Goal: Information Seeking & Learning: Learn about a topic

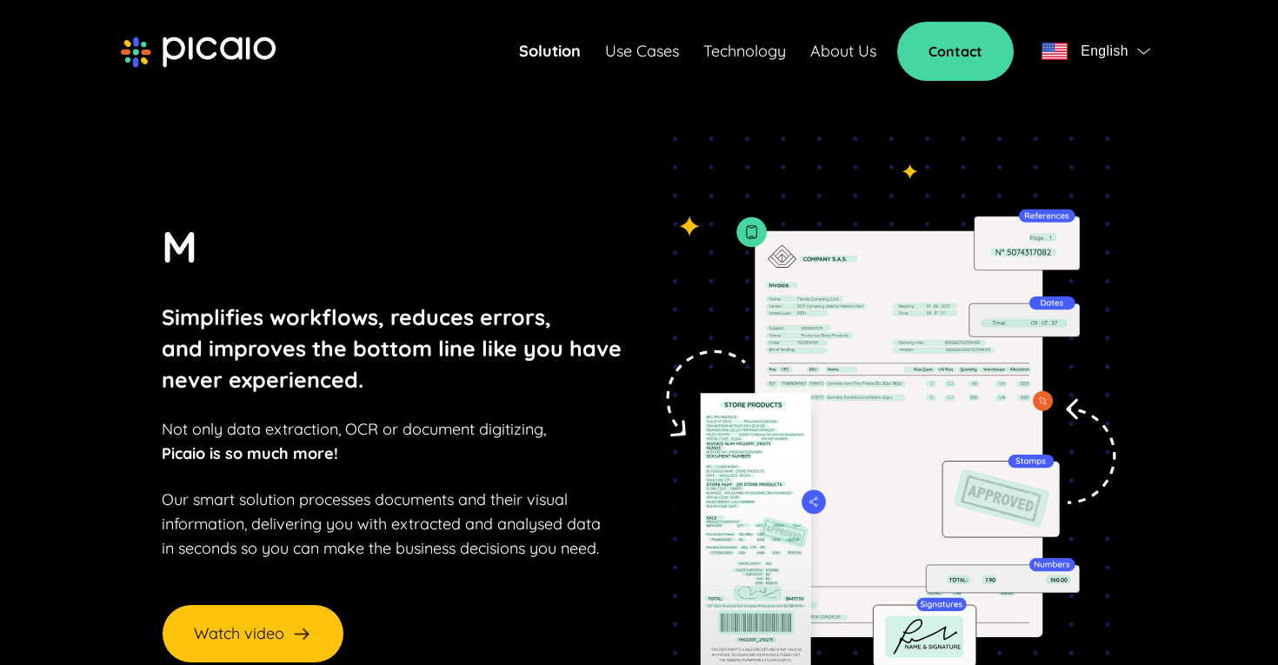
click at [644, 57] on link "Use Cases" at bounding box center [642, 51] width 74 height 24
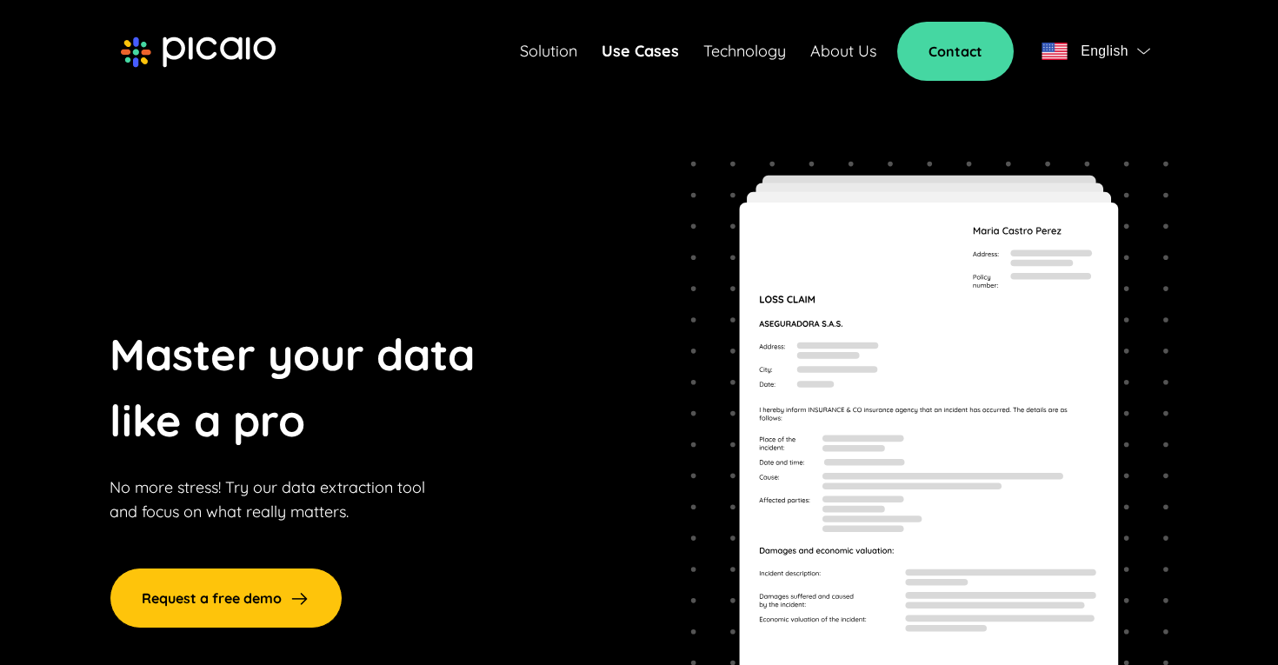
click at [834, 50] on link "About Us" at bounding box center [843, 51] width 66 height 24
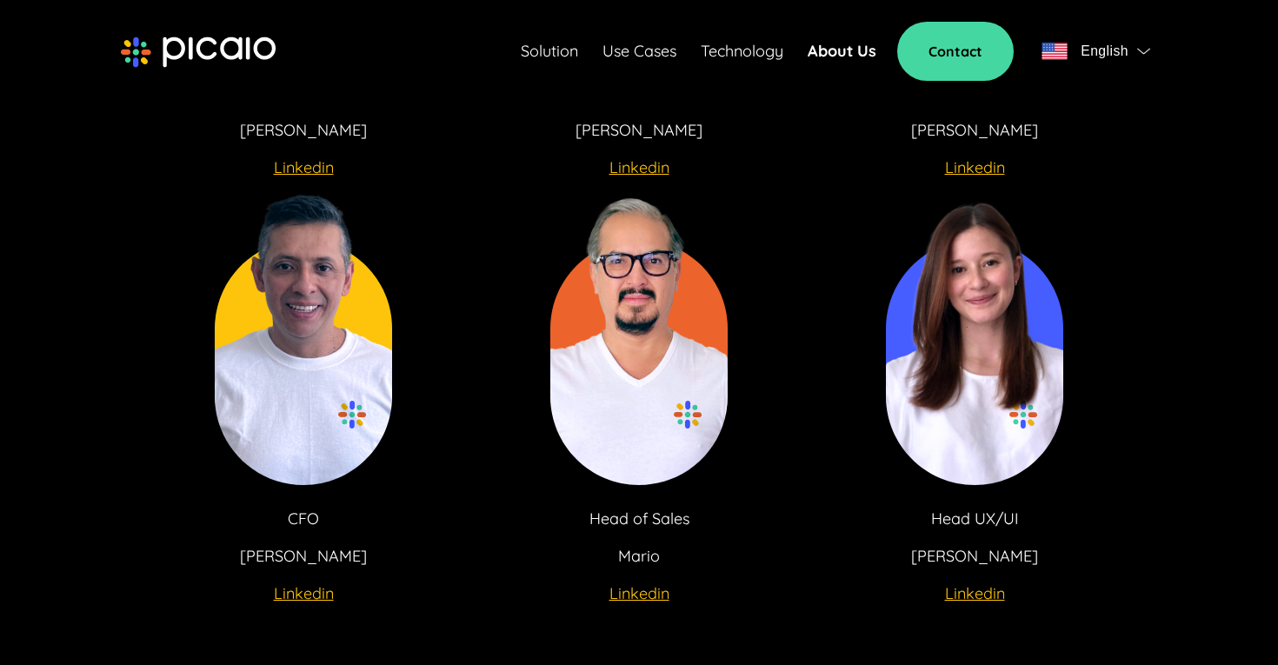
scroll to position [3435, 0]
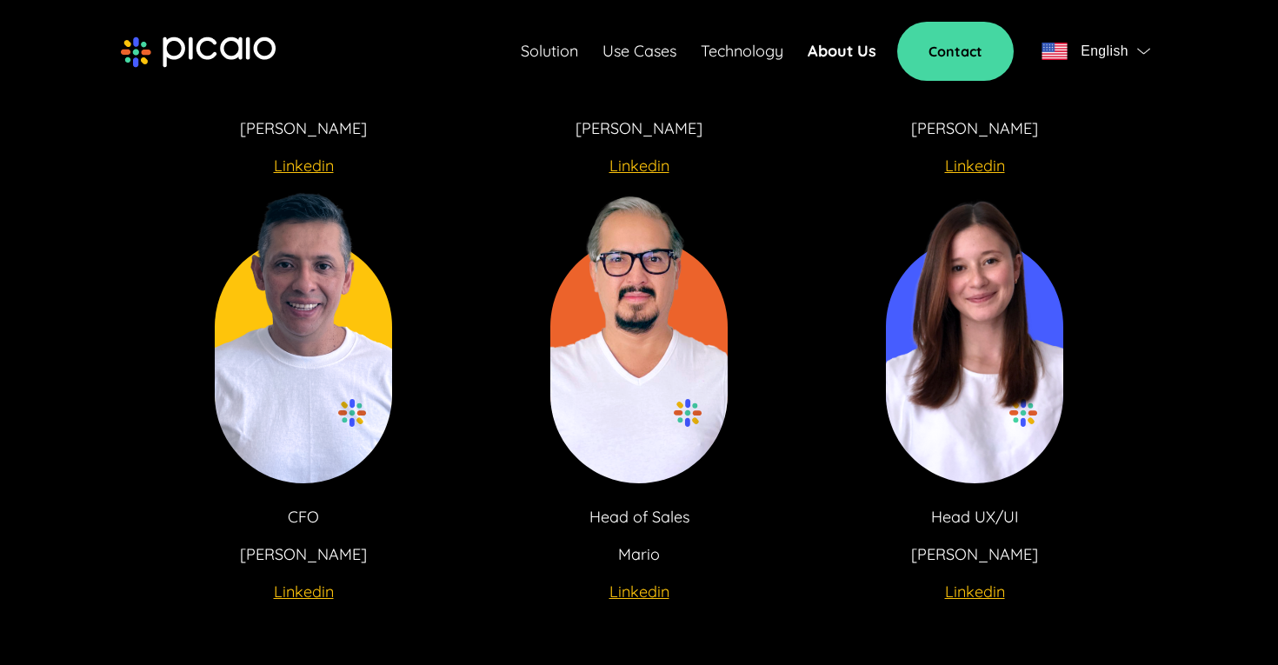
click at [644, 581] on u "Linkedin" at bounding box center [639, 591] width 60 height 20
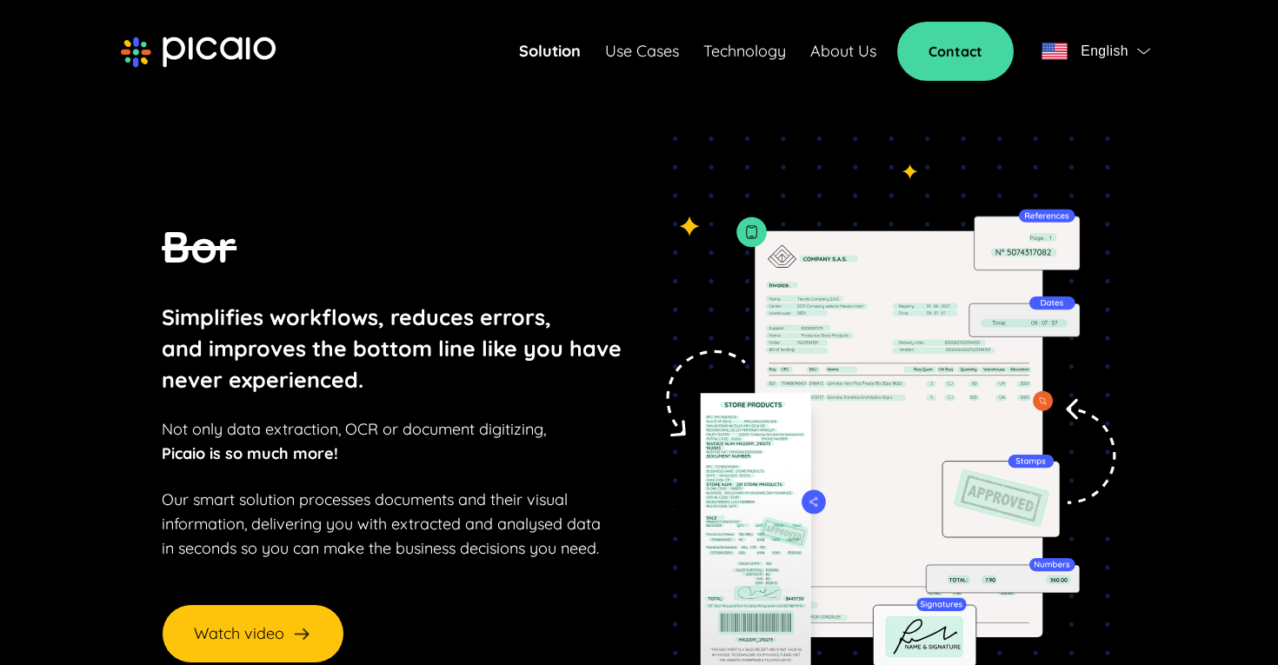
click at [744, 45] on link "Technology" at bounding box center [744, 51] width 83 height 24
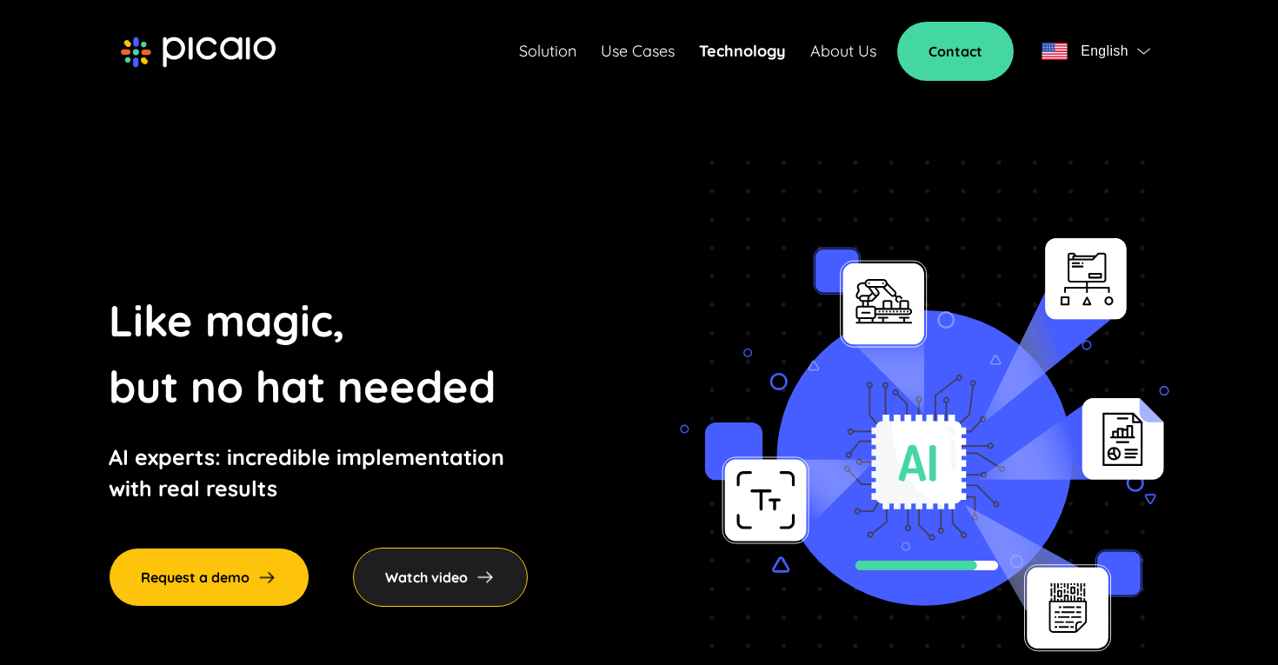
click at [700, 46] on link "Technology" at bounding box center [742, 51] width 87 height 24
click at [654, 56] on link "Use Cases" at bounding box center [638, 51] width 74 height 24
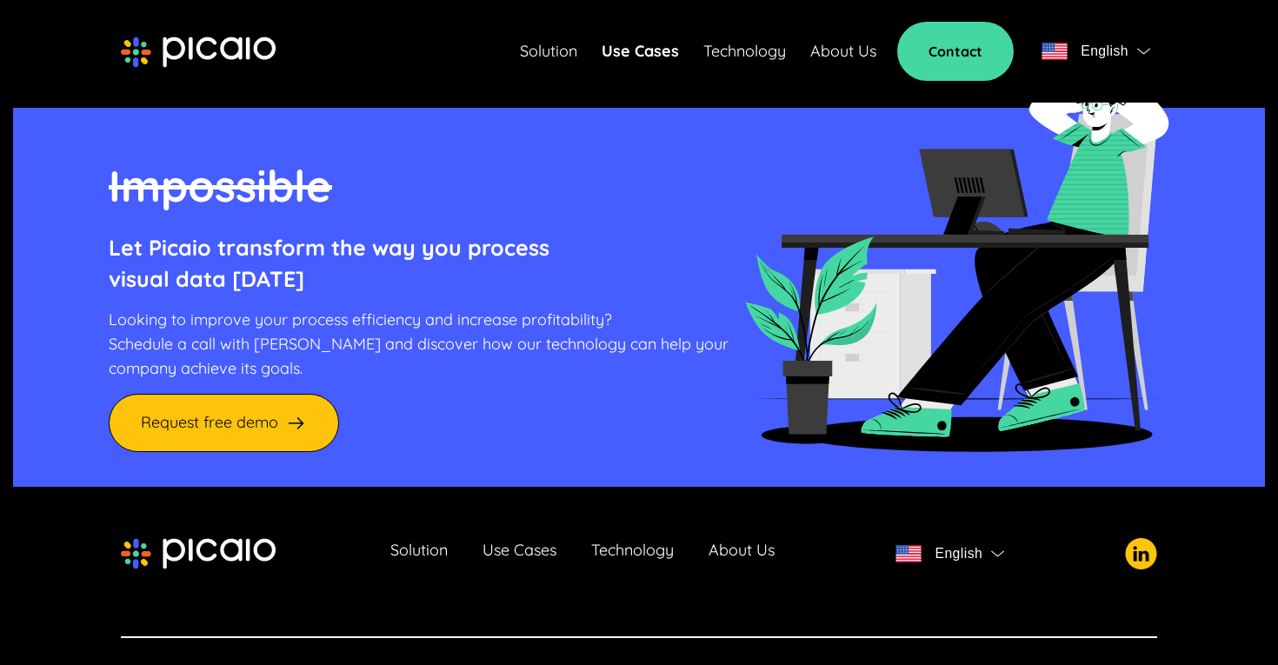
scroll to position [1963, 0]
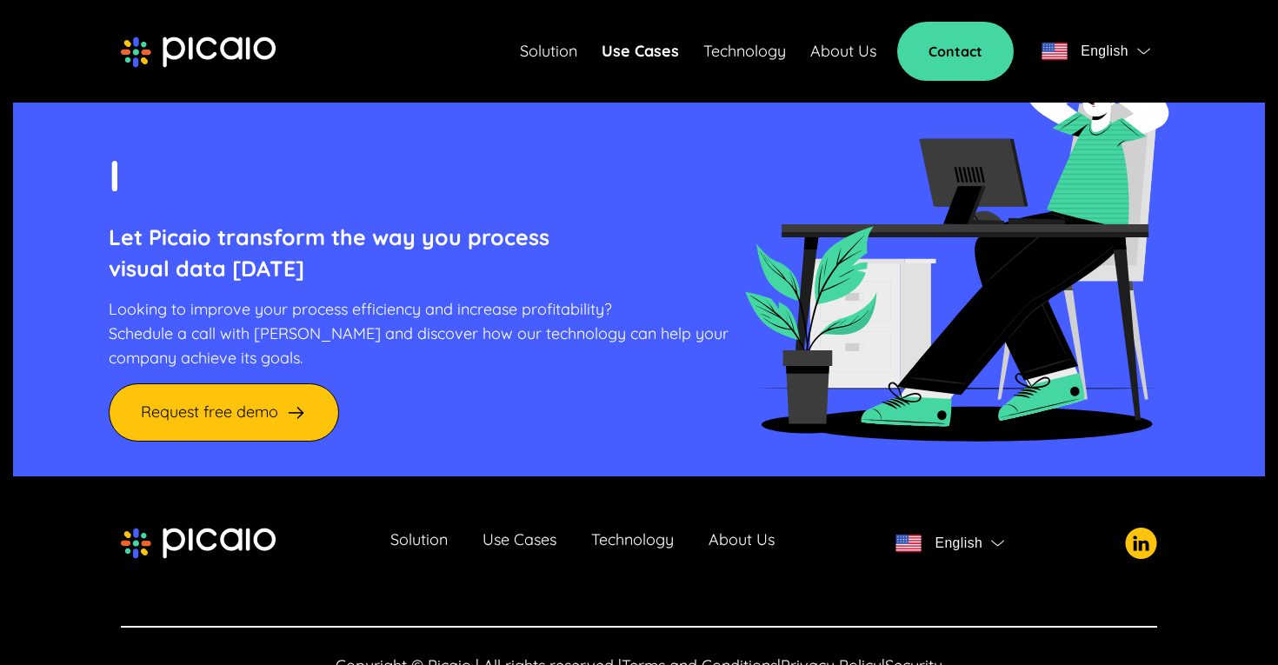
click at [845, 54] on link "About Us" at bounding box center [843, 51] width 66 height 24
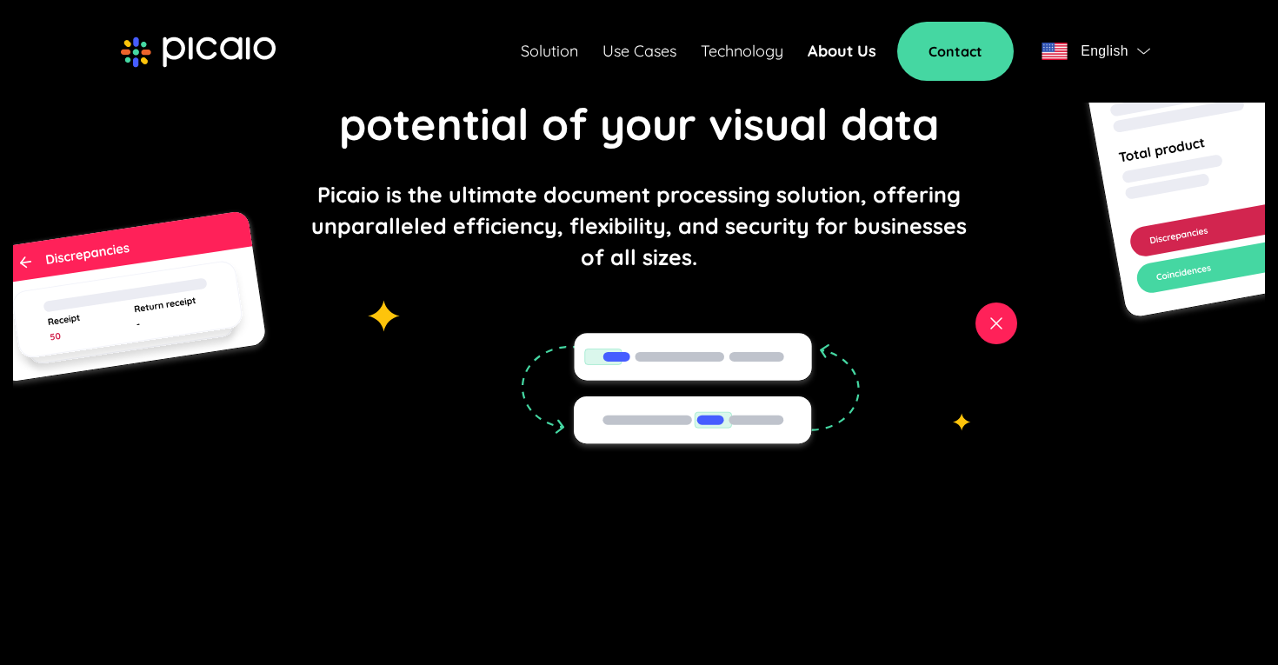
scroll to position [369, 0]
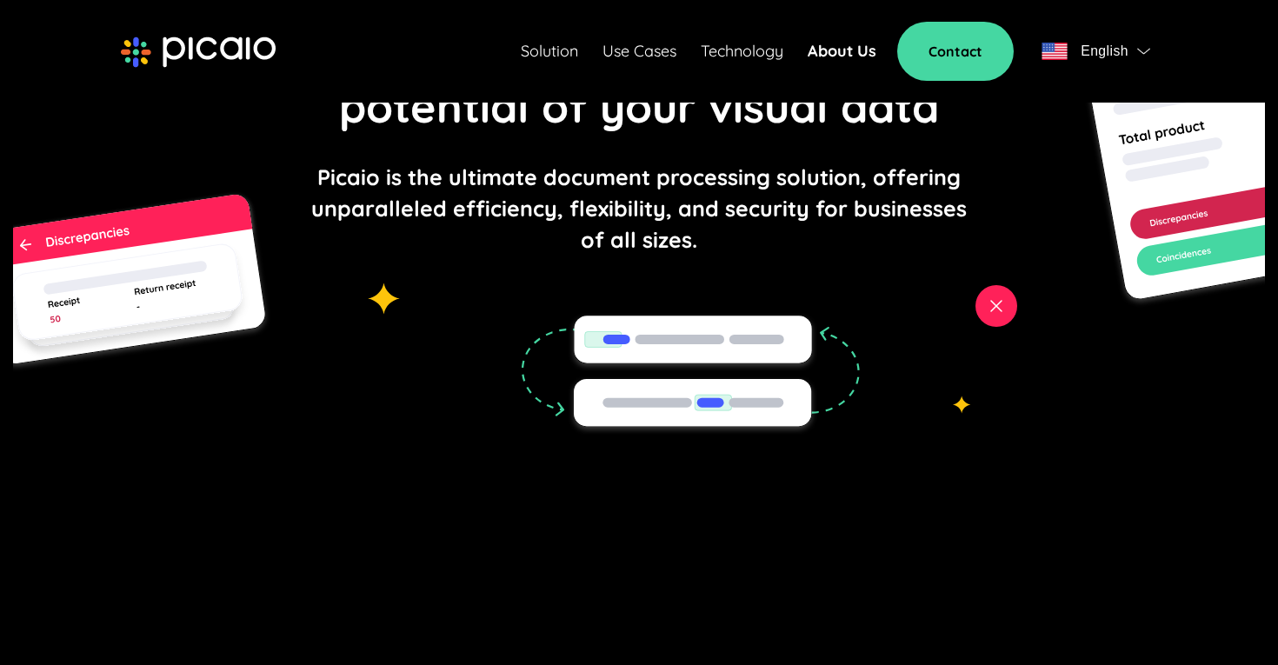
click at [756, 54] on link "Technology" at bounding box center [742, 51] width 83 height 24
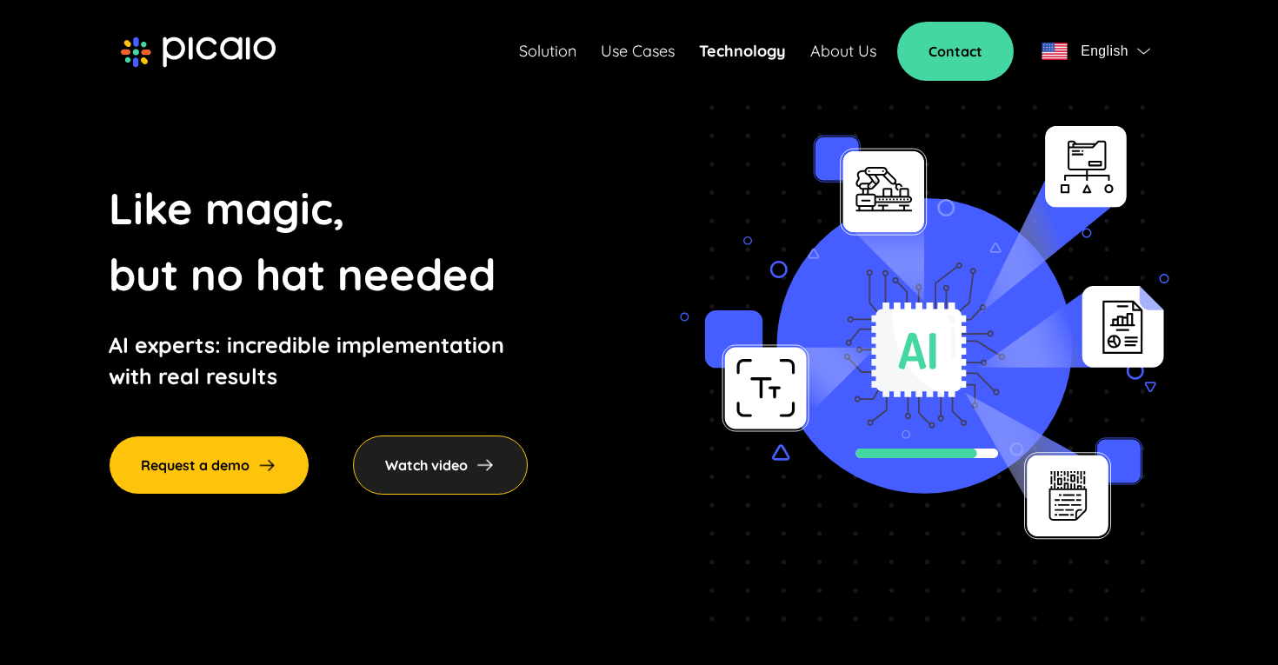
scroll to position [223, 0]
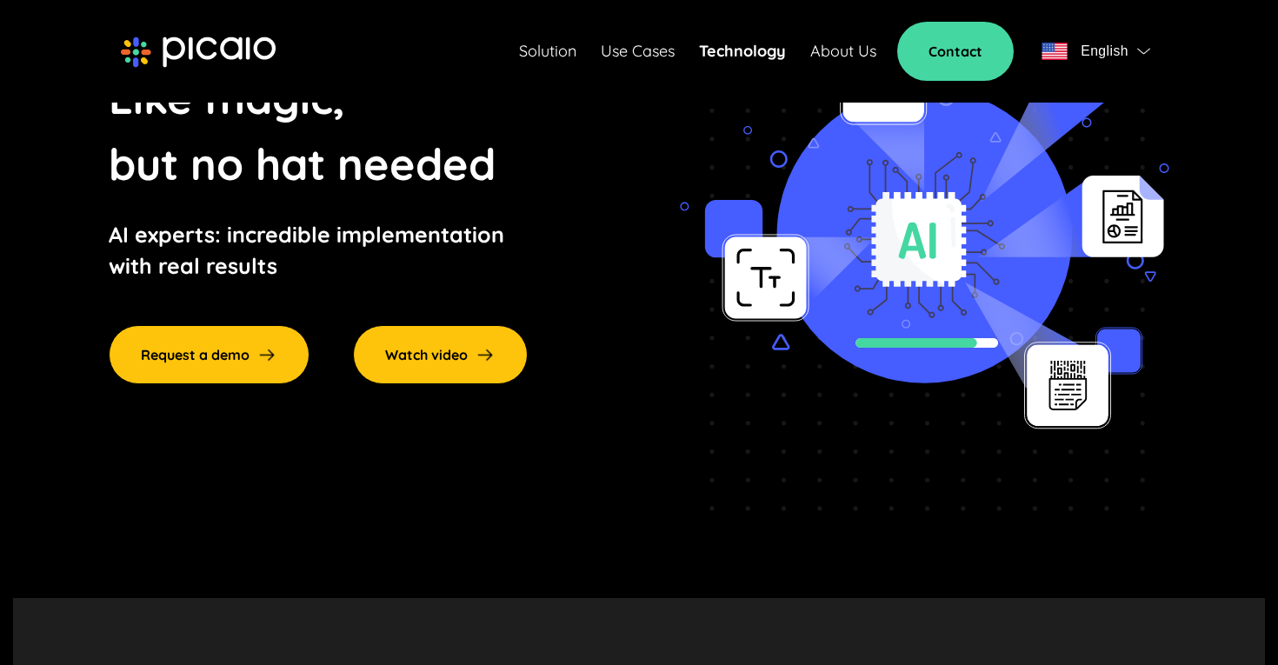
click at [471, 354] on div "Watch video" at bounding box center [440, 354] width 175 height 59
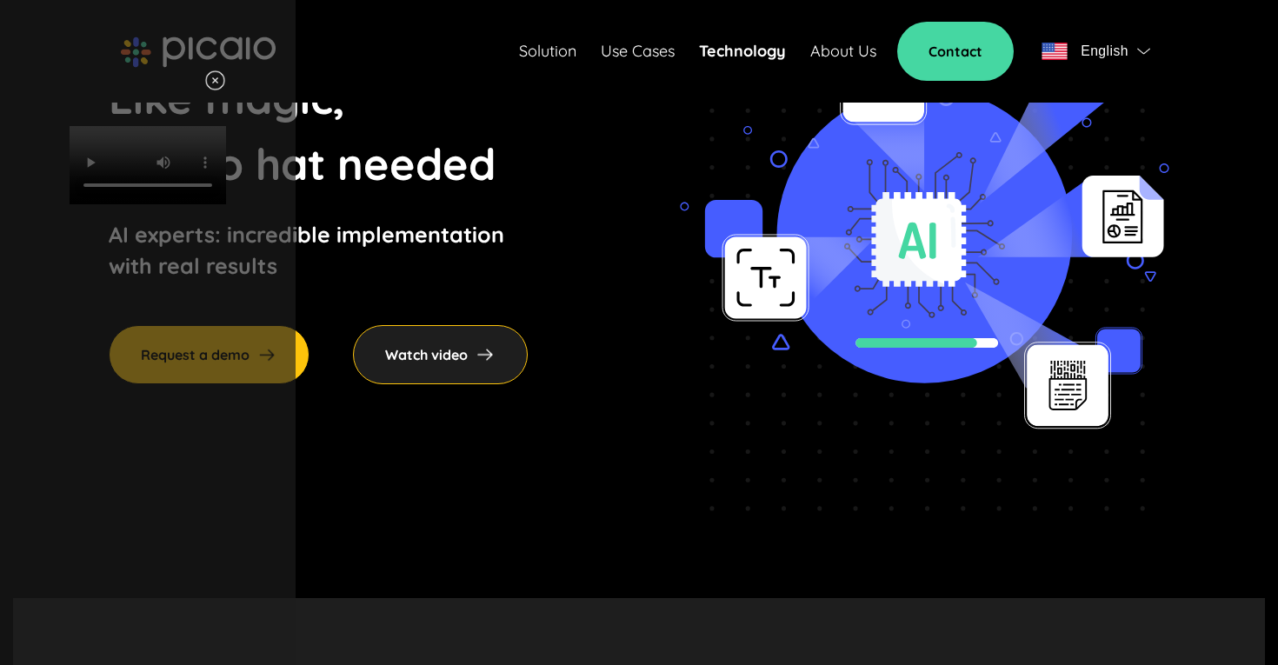
click at [226, 204] on video "Your browser does not support HTML video." at bounding box center [148, 165] width 156 height 78
click at [226, 78] on img at bounding box center [215, 81] width 22 height 22
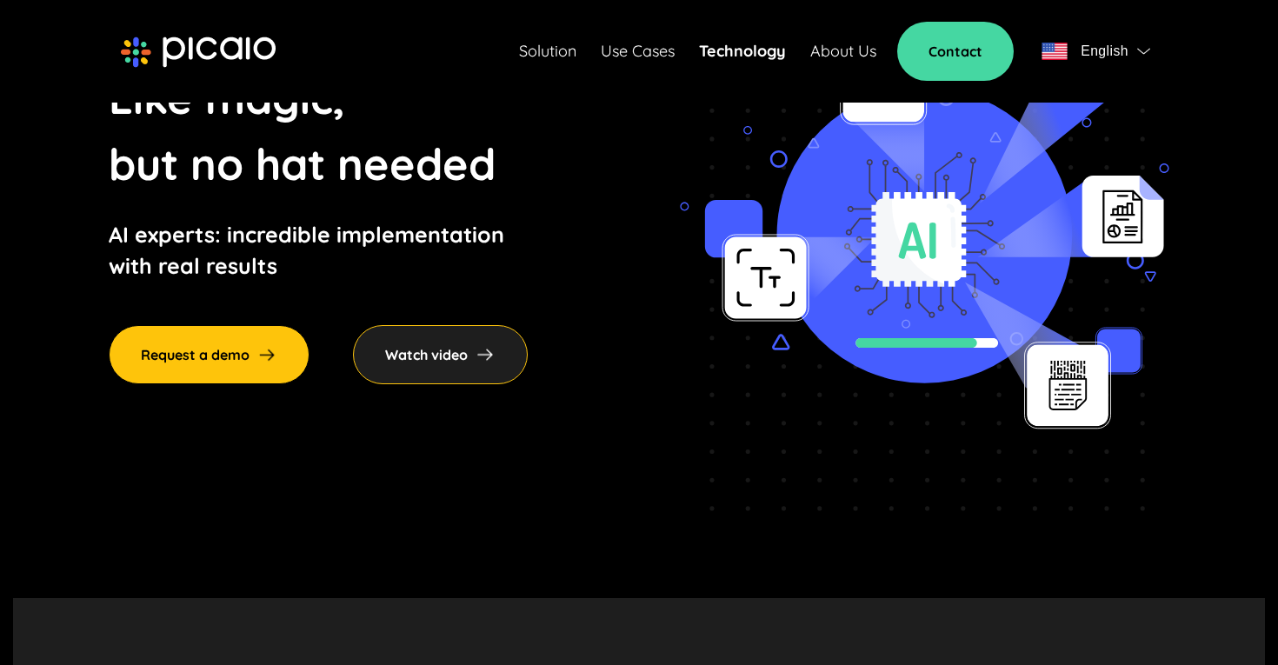
click at [836, 55] on link "About Us" at bounding box center [843, 51] width 66 height 24
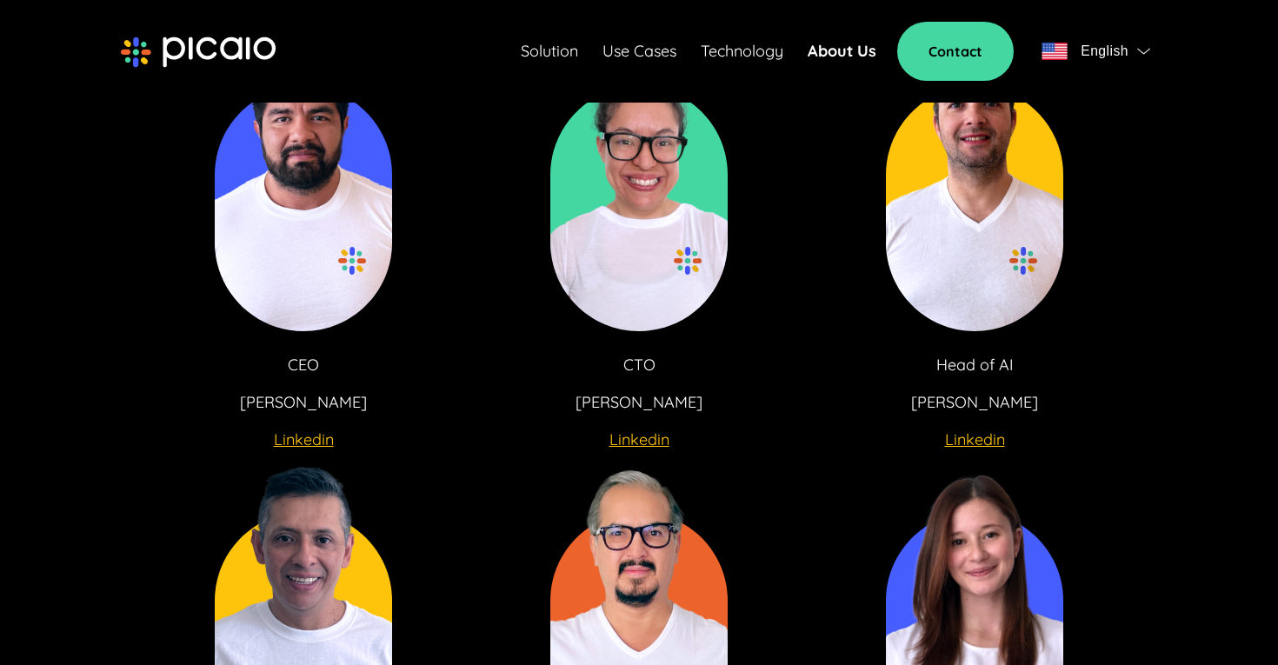
scroll to position [3179, 0]
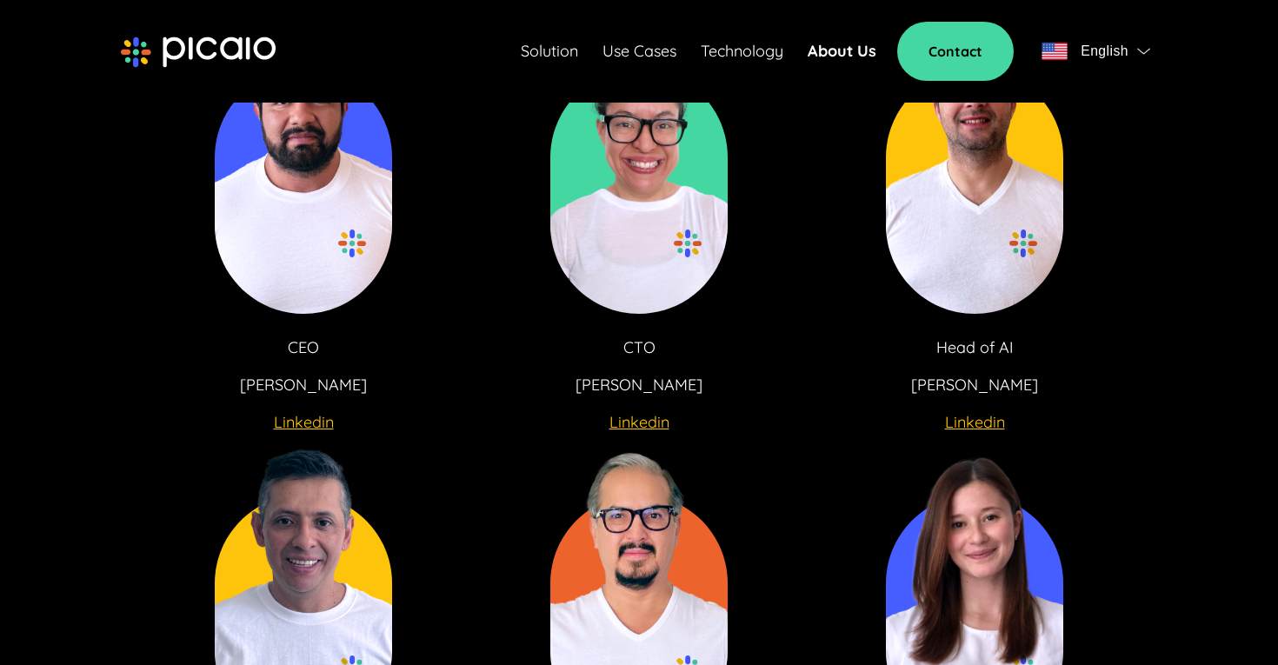
click at [973, 412] on u "Linkedin" at bounding box center [975, 422] width 60 height 20
